Goal: Communication & Community: Answer question/provide support

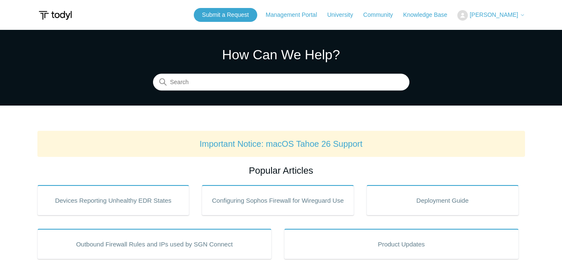
click at [512, 16] on span "[PERSON_NAME]" at bounding box center [493, 14] width 48 height 7
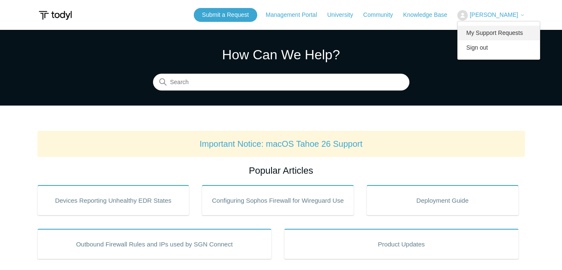
click at [507, 30] on link "My Support Requests" at bounding box center [498, 33] width 82 height 15
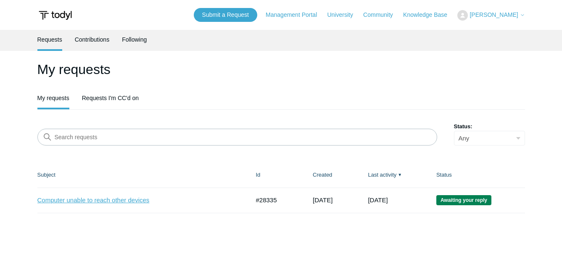
click at [150, 204] on link "Computer unable to reach other devices" at bounding box center [136, 200] width 199 height 10
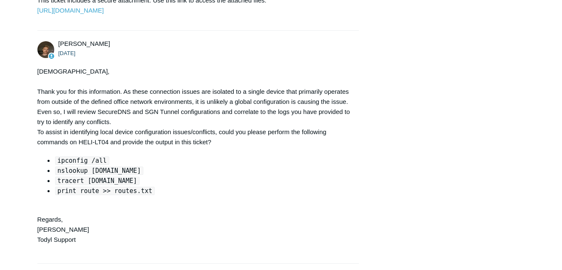
scroll to position [1092, 0]
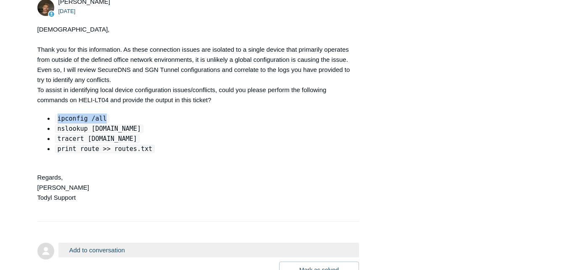
drag, startPoint x: 102, startPoint y: 159, endPoint x: 55, endPoint y: 158, distance: 47.0
click at [55, 123] on code "ipconfig /all" at bounding box center [82, 118] width 54 height 8
copy code "ipconfig /all"
drag, startPoint x: 125, startPoint y: 170, endPoint x: 57, endPoint y: 168, distance: 67.7
click at [57, 134] on li "nslookup [DOMAIN_NAME]" at bounding box center [202, 128] width 296 height 10
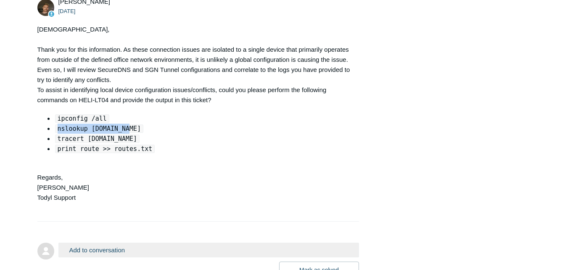
copy code "nslookup [DOMAIN_NAME]"
drag, startPoint x: 122, startPoint y: 179, endPoint x: 58, endPoint y: 179, distance: 64.7
click at [58, 144] on li "tracert [DOMAIN_NAME]" at bounding box center [202, 139] width 296 height 10
copy code "tracert [DOMAIN_NAME]"
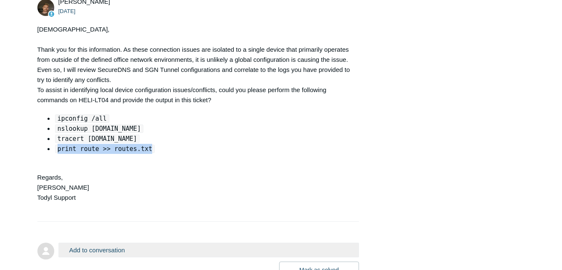
drag, startPoint x: 144, startPoint y: 189, endPoint x: 57, endPoint y: 189, distance: 87.4
click at [57, 153] on code "print route >> routes.txt" at bounding box center [105, 148] width 100 height 8
copy code "print route >> routes.txt"
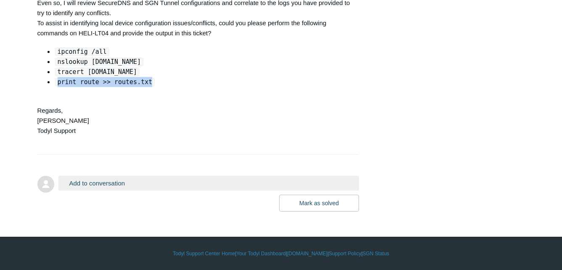
click at [143, 186] on button "Add to conversation" at bounding box center [208, 183] width 301 height 15
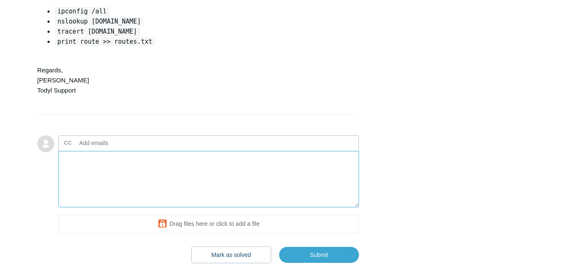
scroll to position [1283, 0]
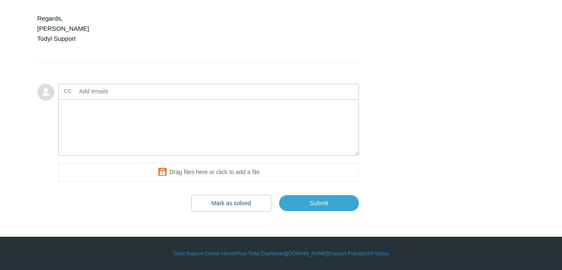
click at [157, 128] on textarea "Add your reply" at bounding box center [208, 127] width 301 height 57
click at [167, 141] on textarea "Hello, The problem has reappeared today." at bounding box center [208, 127] width 301 height 57
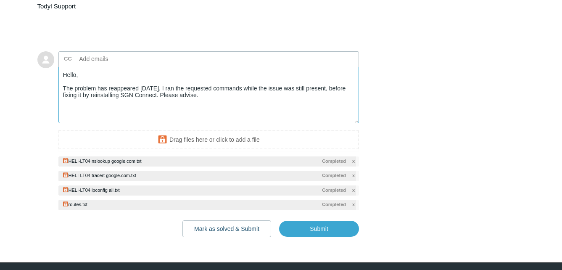
scroll to position [1349, 0]
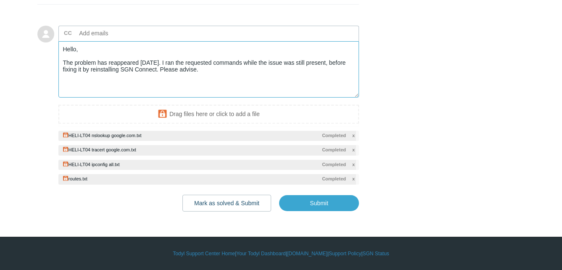
click at [157, 68] on textarea "Hello, The problem has reappeared today. I ran the requested commands while the…" at bounding box center [208, 69] width 301 height 57
click at [81, 68] on textarea "Hello, The problem has reappeared today. I ran the requested commands while the…" at bounding box center [208, 69] width 301 height 57
click at [331, 207] on input "Submit" at bounding box center [319, 202] width 80 height 17
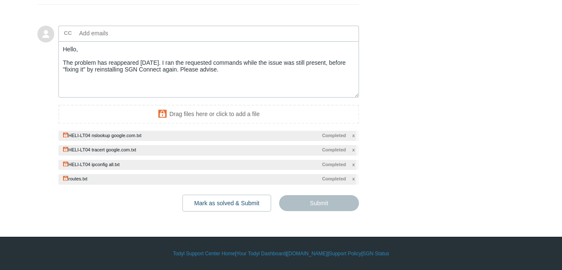
type textarea "Hello, The problem has reappeared today. I ran the requested commands while the…"
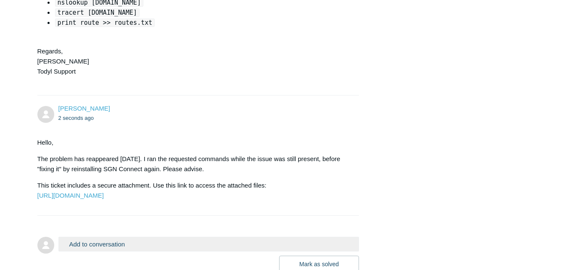
scroll to position [1302, 0]
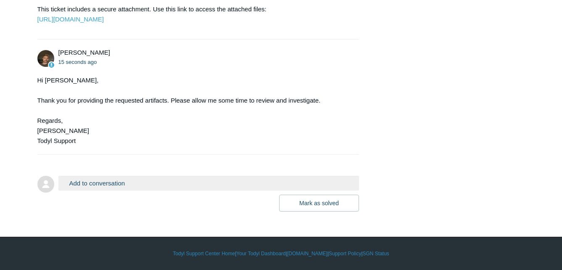
scroll to position [1331, 0]
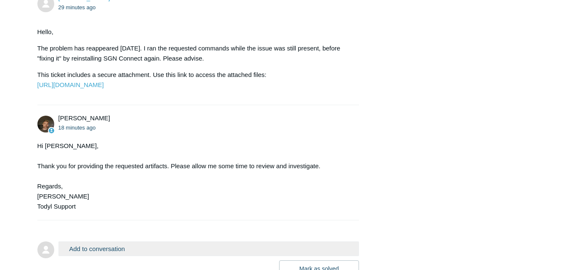
scroll to position [1454, 0]
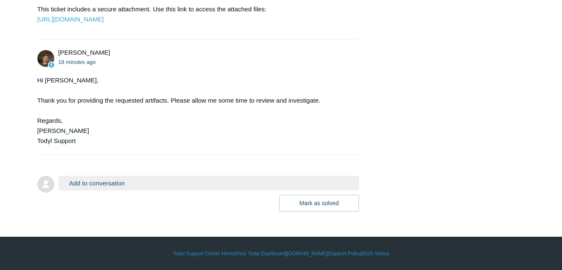
click at [138, 180] on button "Add to conversation" at bounding box center [208, 183] width 301 height 15
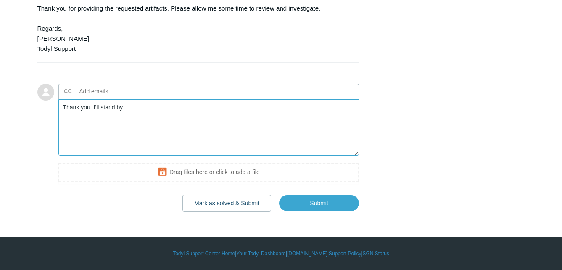
scroll to position [1546, 0]
type textarea "Thank you. I'll stand by."
click at [328, 202] on input "Submit" at bounding box center [319, 202] width 80 height 17
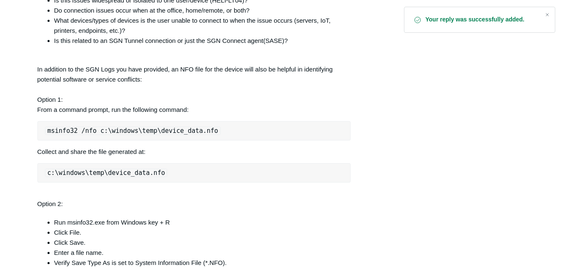
scroll to position [252, 0]
